Goal: Task Accomplishment & Management: Manage account settings

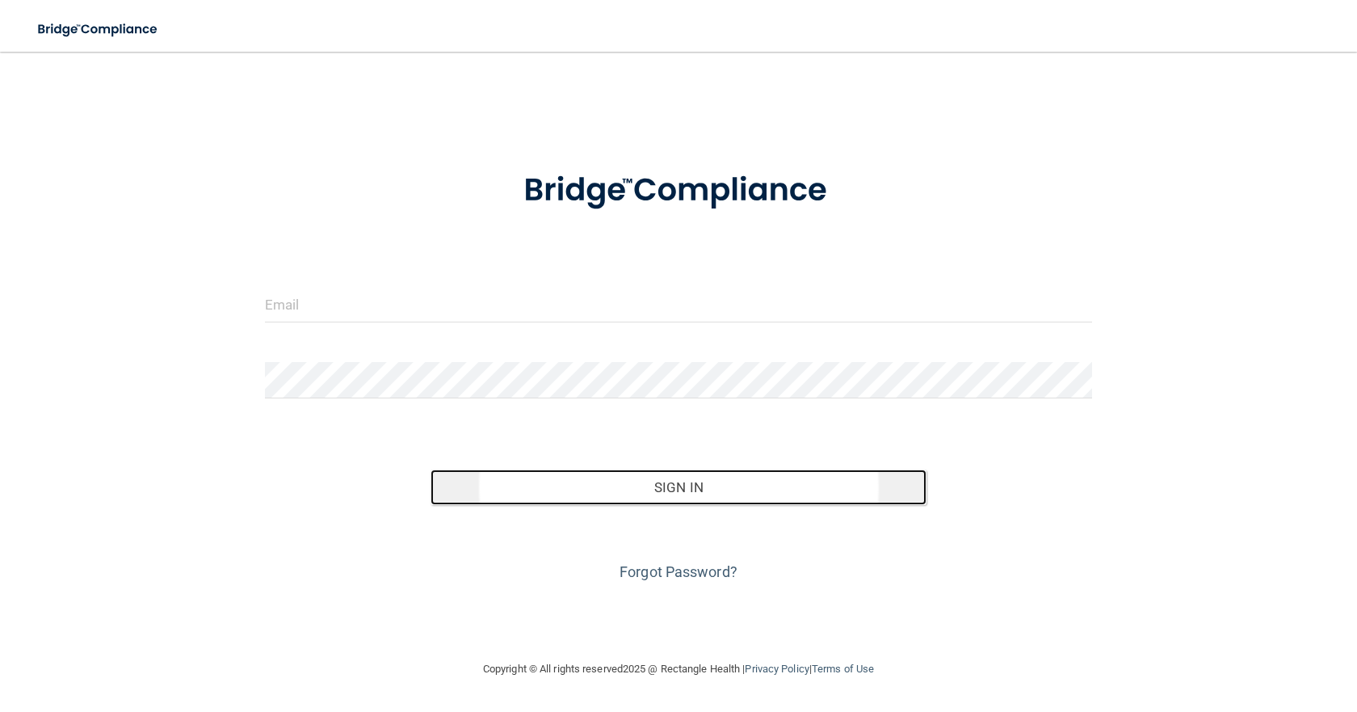
click at [674, 486] on button "Sign In" at bounding box center [678, 487] width 496 height 36
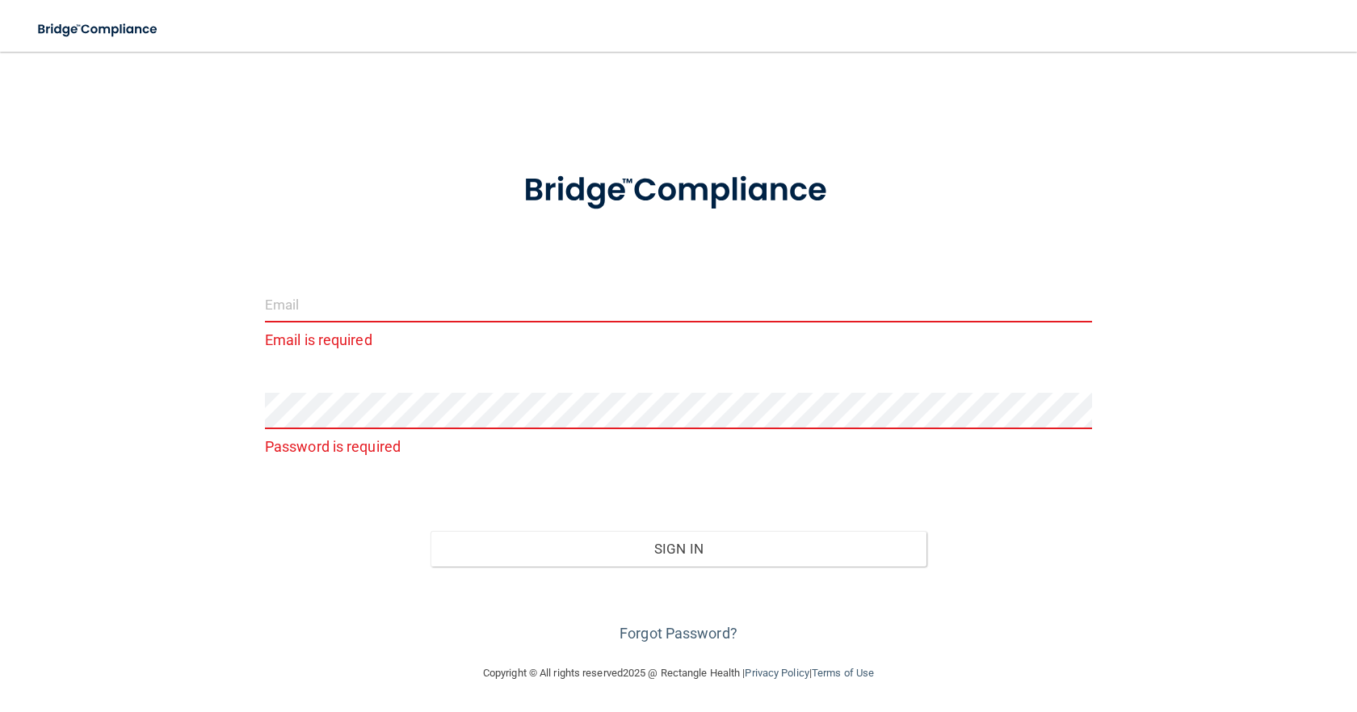
click at [364, 295] on input "email" at bounding box center [678, 304] width 827 height 36
type input "[EMAIL_ADDRESS][DOMAIN_NAME]"
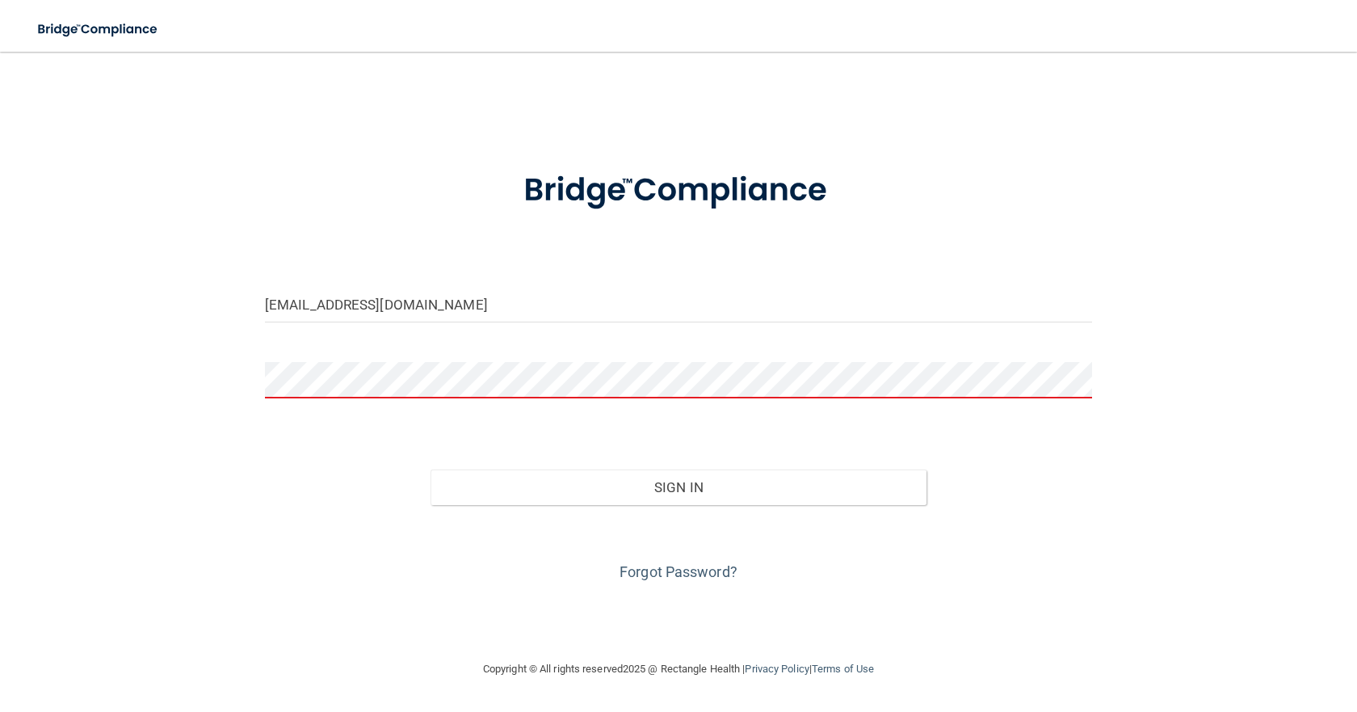
click at [430, 469] on button "Sign In" at bounding box center [678, 487] width 496 height 36
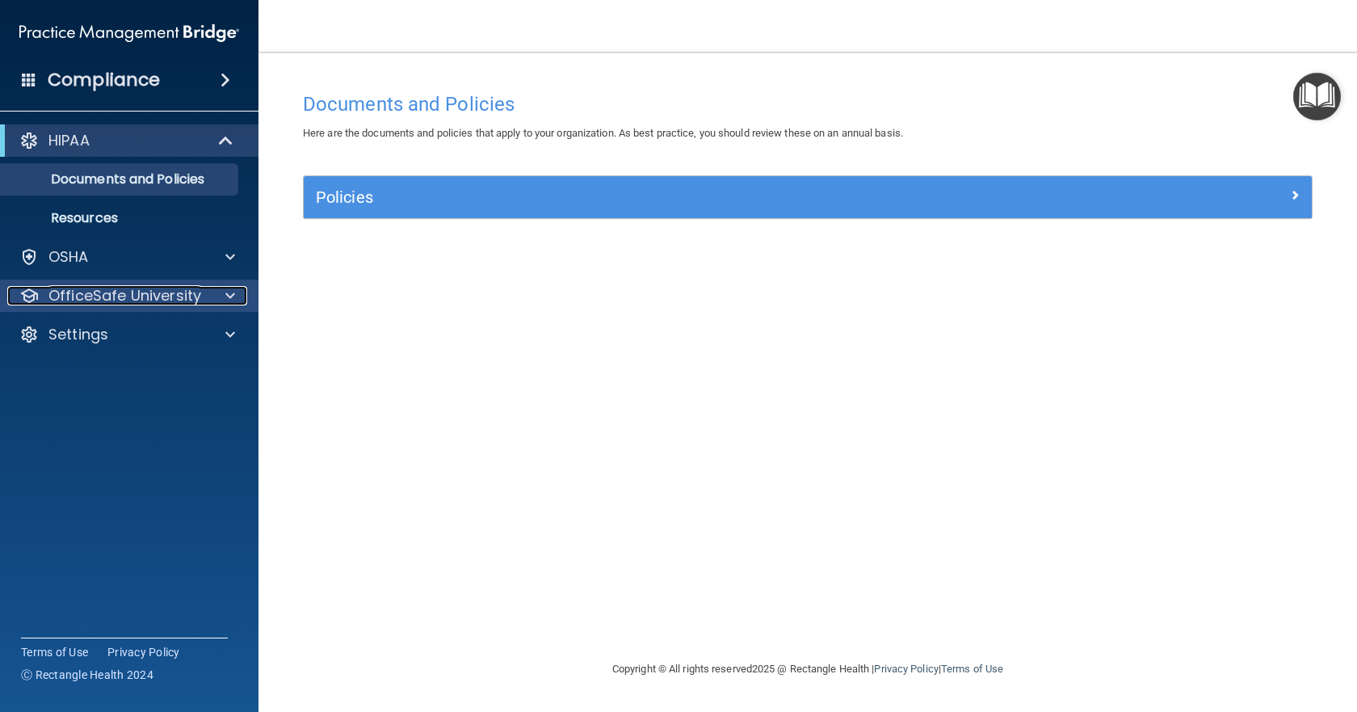
click at [230, 290] on span at bounding box center [230, 295] width 10 height 19
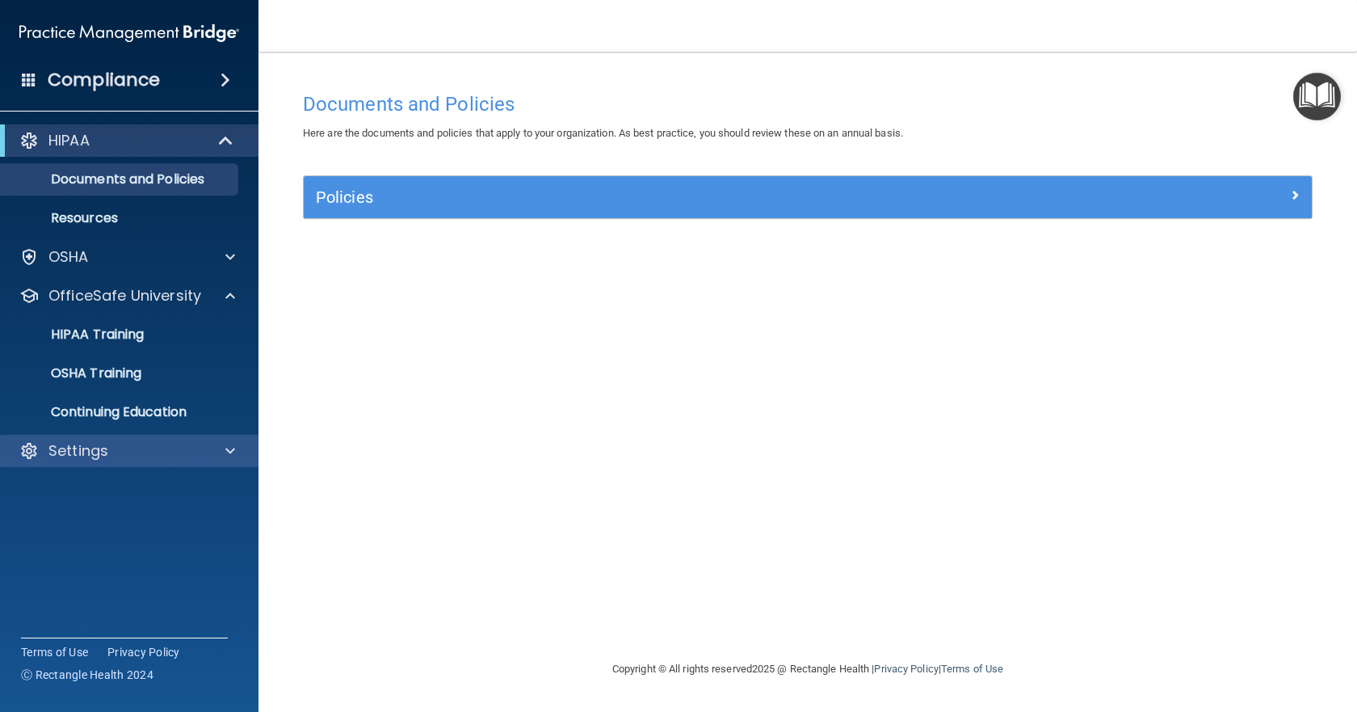
click at [222, 439] on div "Settings" at bounding box center [129, 451] width 259 height 32
click at [232, 452] on span at bounding box center [230, 450] width 10 height 19
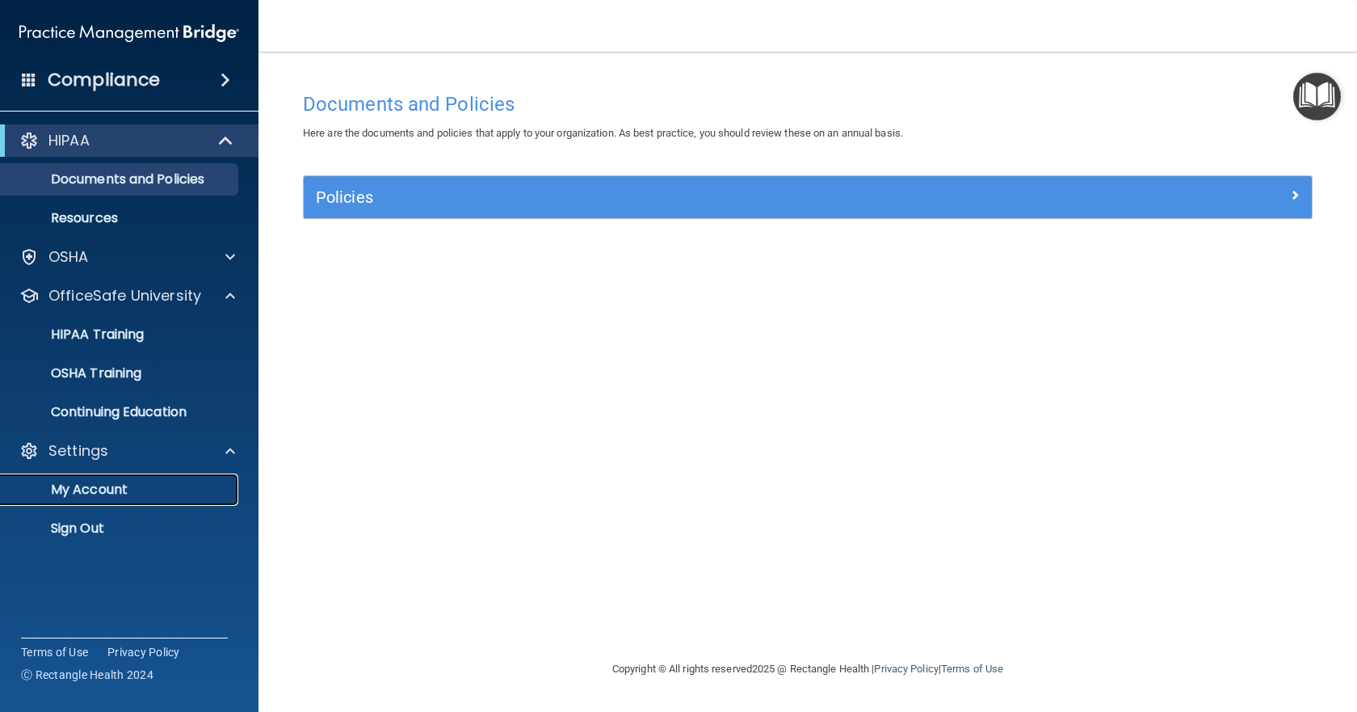
click at [124, 484] on p "My Account" at bounding box center [120, 489] width 220 height 16
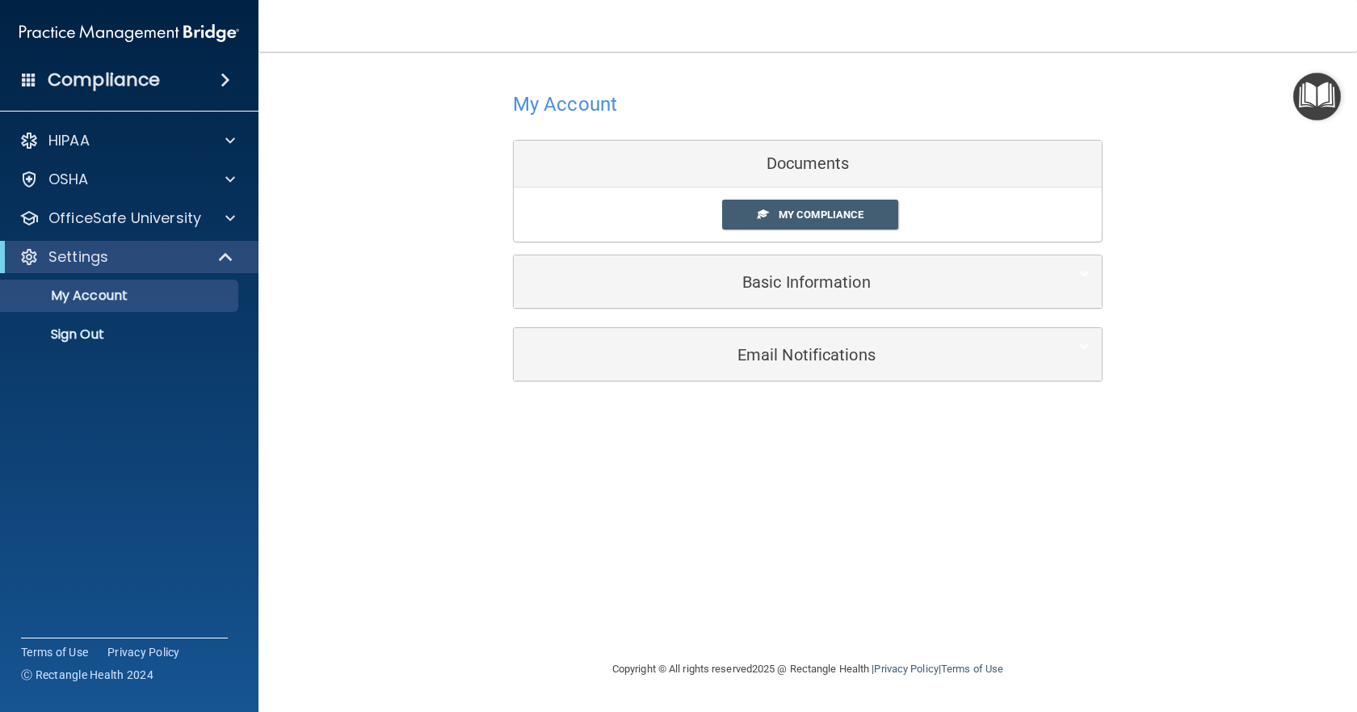
click at [789, 168] on div "Documents" at bounding box center [808, 164] width 588 height 47
click at [789, 155] on div "Documents" at bounding box center [808, 164] width 588 height 47
click at [796, 170] on div "Documents" at bounding box center [808, 164] width 588 height 47
click at [797, 208] on link "My Compliance" at bounding box center [810, 214] width 177 height 30
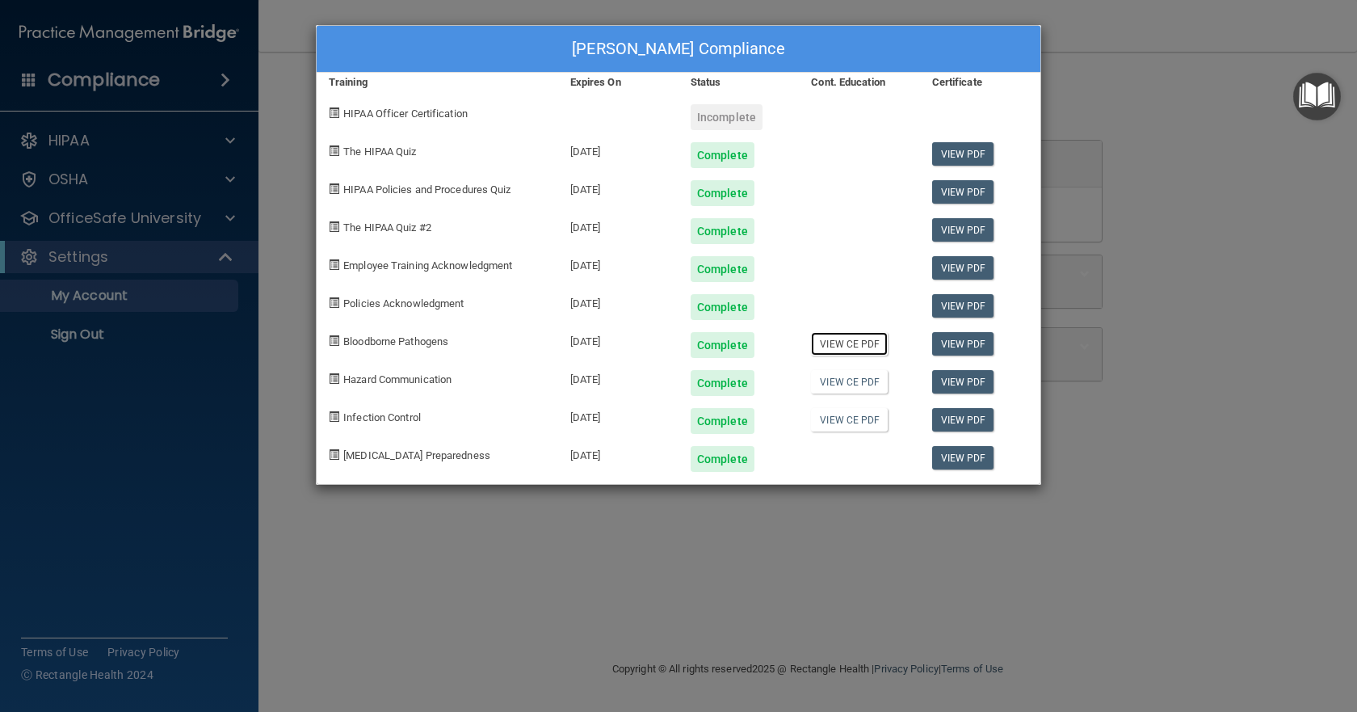
click at [846, 344] on link "View CE PDF" at bounding box center [849, 343] width 77 height 23
click at [838, 383] on link "View CE PDF" at bounding box center [849, 381] width 77 height 23
click at [855, 418] on link "View CE PDF" at bounding box center [849, 419] width 77 height 23
click at [852, 339] on link "View CE PDF" at bounding box center [849, 343] width 77 height 23
click at [1142, 57] on div "[PERSON_NAME] Compliance Training Expires On Status Cont. Education Certificate…" at bounding box center [678, 356] width 1357 height 712
